Goal: Task Accomplishment & Management: Use online tool/utility

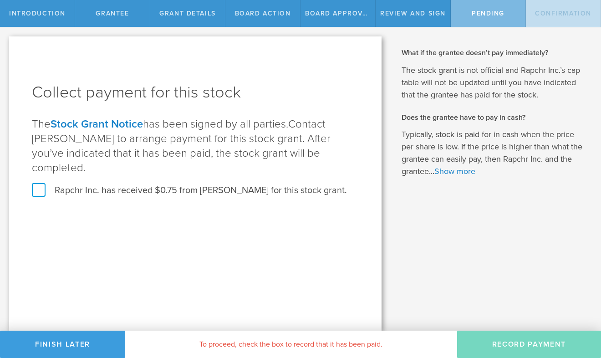
click at [36, 184] on label "Rapchr Inc. has received $0.75 from Tara Frye for this stock grant." at bounding box center [189, 190] width 315 height 12
click at [0, 0] on input "Rapchr Inc. has received $0.75 from Tara Frye for this stock grant." at bounding box center [0, 0] width 0 height 0
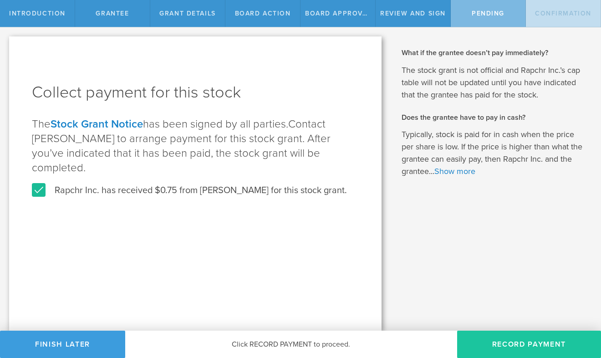
click at [510, 343] on button "Record Payment" at bounding box center [529, 343] width 144 height 27
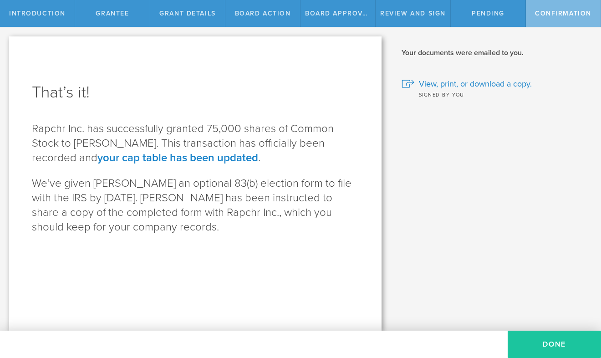
click at [525, 346] on button "Done" at bounding box center [554, 343] width 93 height 27
